Goal: Task Accomplishment & Management: Use online tool/utility

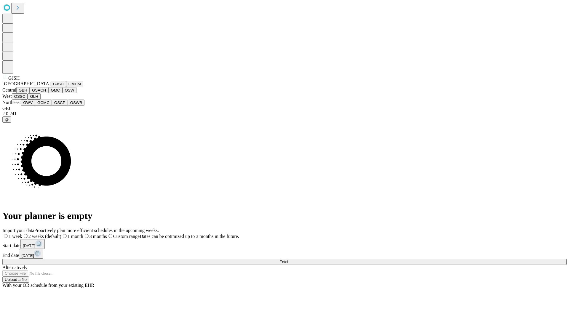
click at [51, 87] on button "GJSH" at bounding box center [58, 84] width 15 height 6
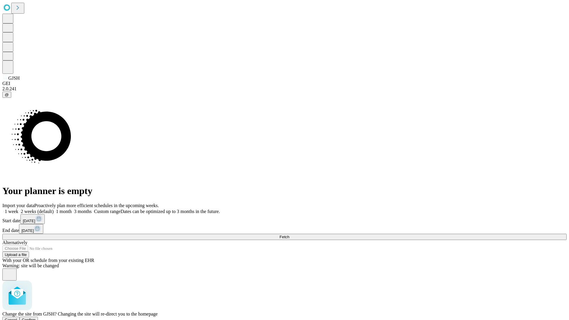
click at [36, 318] on span "Confirm" at bounding box center [29, 320] width 14 height 4
click at [54, 209] on label "2 weeks (default)" at bounding box center [35, 211] width 35 height 5
click at [289, 235] on span "Fetch" at bounding box center [285, 237] width 10 height 4
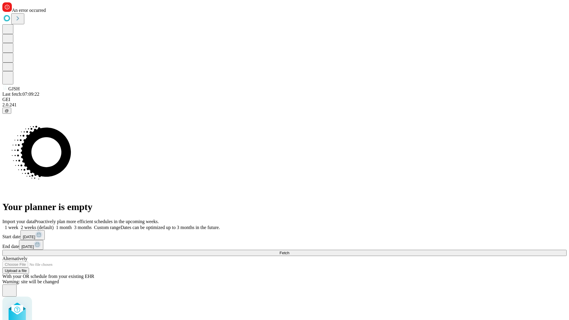
click at [54, 225] on label "2 weeks (default)" at bounding box center [35, 227] width 35 height 5
click at [289, 251] on span "Fetch" at bounding box center [285, 253] width 10 height 4
click at [54, 225] on label "2 weeks (default)" at bounding box center [35, 227] width 35 height 5
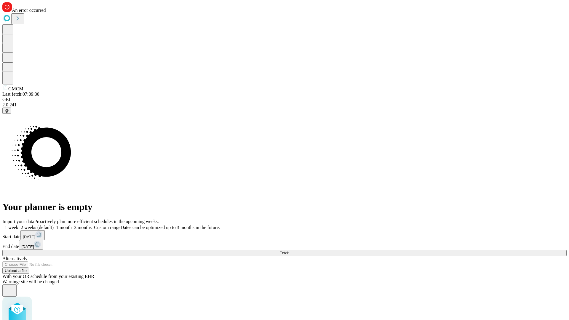
click at [289, 251] on span "Fetch" at bounding box center [285, 253] width 10 height 4
click at [54, 225] on label "2 weeks (default)" at bounding box center [35, 227] width 35 height 5
click at [289, 251] on span "Fetch" at bounding box center [285, 253] width 10 height 4
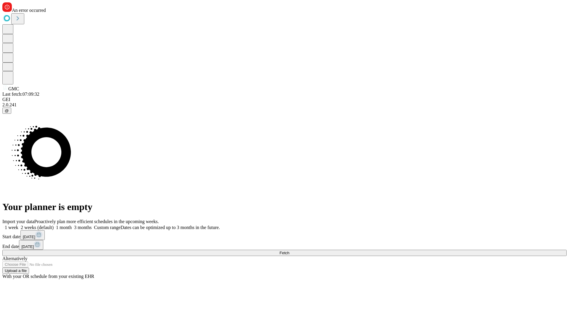
click at [54, 225] on label "2 weeks (default)" at bounding box center [35, 227] width 35 height 5
click at [289, 251] on span "Fetch" at bounding box center [285, 253] width 10 height 4
click at [54, 225] on label "2 weeks (default)" at bounding box center [35, 227] width 35 height 5
click at [289, 251] on span "Fetch" at bounding box center [285, 253] width 10 height 4
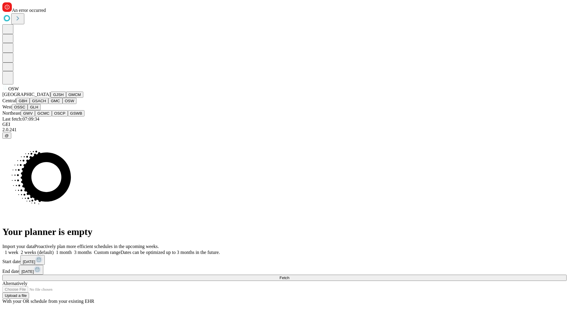
click at [28, 110] on button "OSSC" at bounding box center [20, 107] width 16 height 6
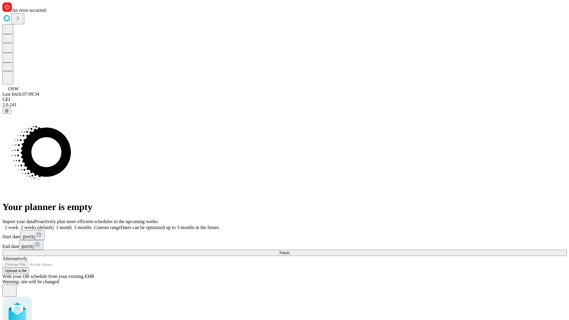
click at [54, 225] on label "2 weeks (default)" at bounding box center [35, 227] width 35 height 5
click at [289, 251] on span "Fetch" at bounding box center [285, 253] width 10 height 4
click at [54, 225] on label "2 weeks (default)" at bounding box center [35, 227] width 35 height 5
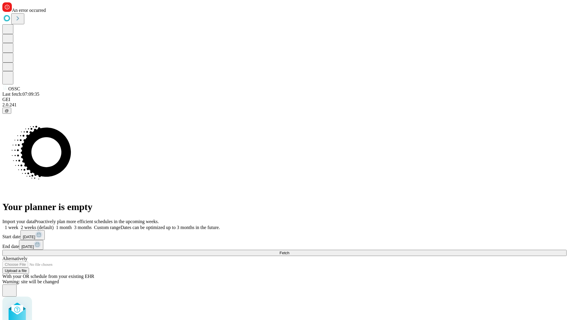
click at [289, 251] on span "Fetch" at bounding box center [285, 253] width 10 height 4
click at [54, 225] on label "2 weeks (default)" at bounding box center [35, 227] width 35 height 5
click at [289, 251] on span "Fetch" at bounding box center [285, 253] width 10 height 4
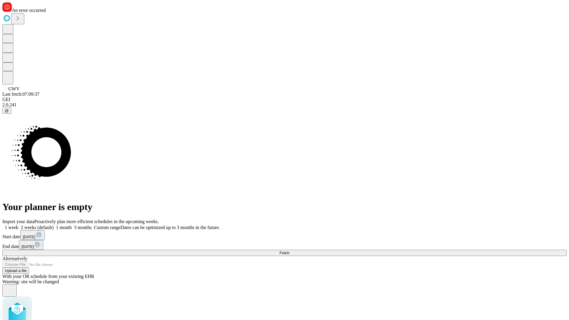
click at [54, 225] on label "2 weeks (default)" at bounding box center [35, 227] width 35 height 5
click at [289, 251] on span "Fetch" at bounding box center [285, 253] width 10 height 4
click at [54, 225] on label "2 weeks (default)" at bounding box center [35, 227] width 35 height 5
click at [289, 251] on span "Fetch" at bounding box center [285, 253] width 10 height 4
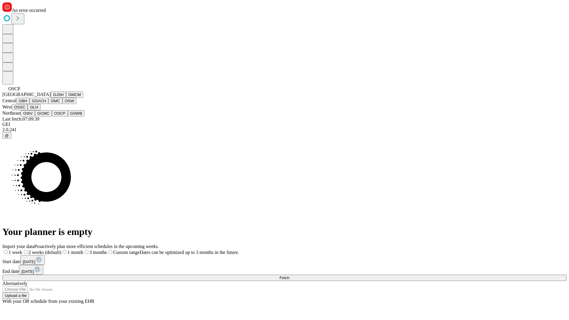
click at [68, 117] on button "GSWB" at bounding box center [76, 113] width 17 height 6
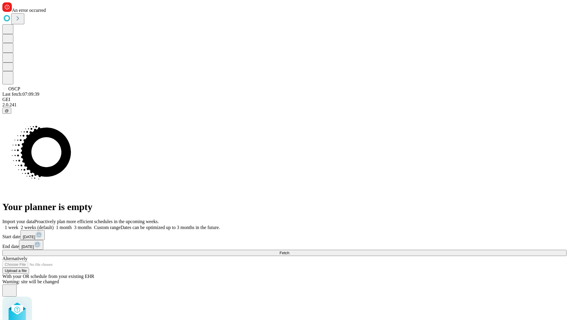
click at [54, 225] on label "2 weeks (default)" at bounding box center [35, 227] width 35 height 5
click at [289, 251] on span "Fetch" at bounding box center [285, 253] width 10 height 4
